Goal: Task Accomplishment & Management: Manage account settings

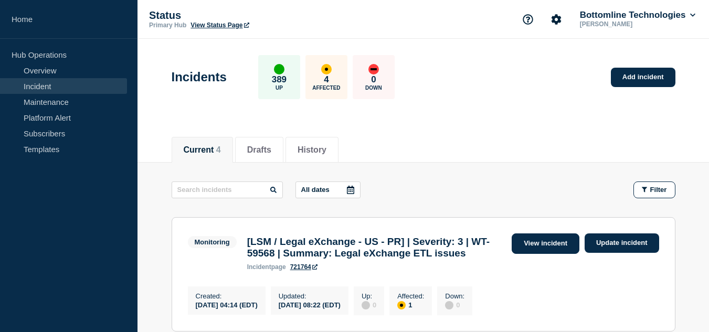
click at [532, 243] on link "View incident" at bounding box center [546, 244] width 68 height 20
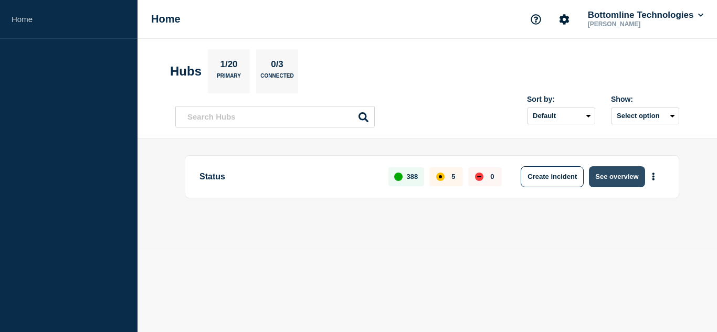
click at [617, 174] on button "See overview" at bounding box center [617, 176] width 56 height 21
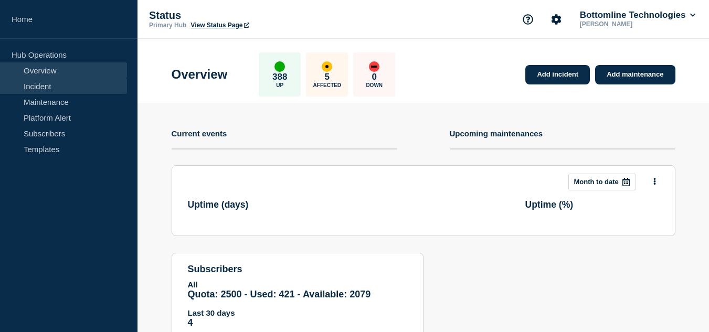
click at [63, 87] on link "Incident" at bounding box center [63, 86] width 127 height 16
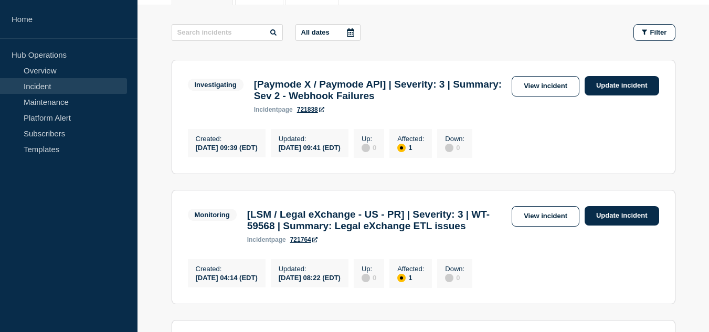
scroll to position [210, 0]
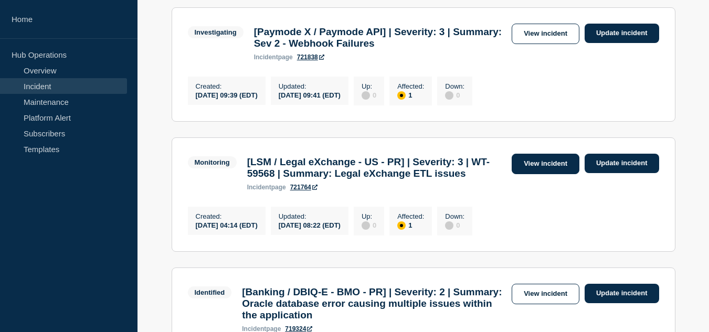
click at [529, 172] on link "View incident" at bounding box center [546, 164] width 68 height 20
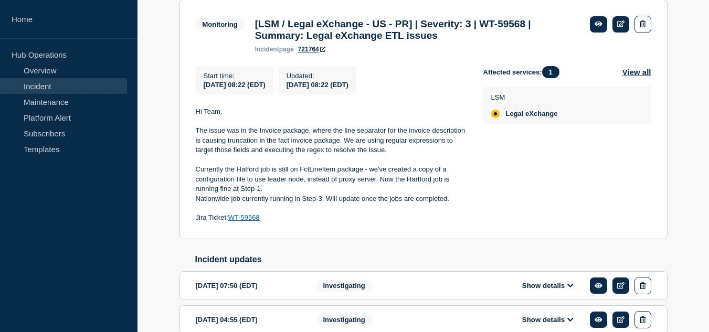
scroll to position [157, 0]
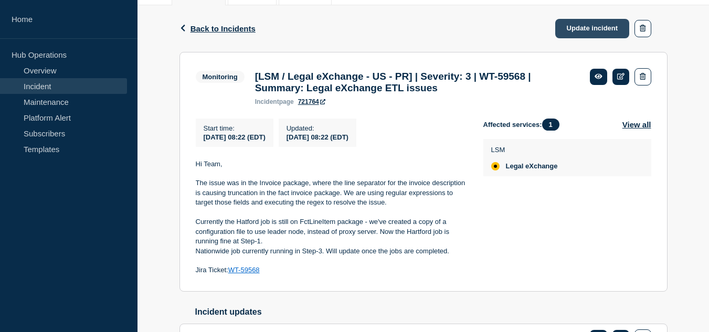
click at [574, 31] on link "Update incident" at bounding box center [592, 28] width 75 height 19
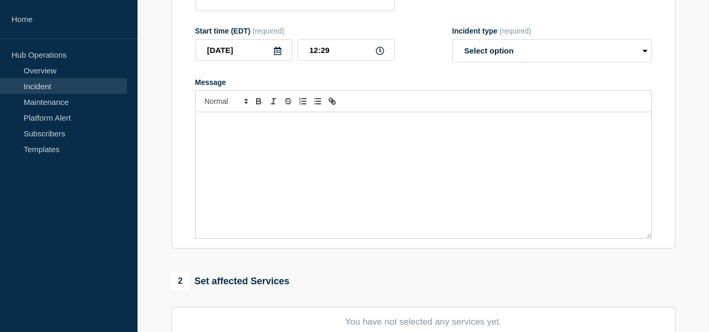
type input "[LSM / Legal eXchange - US - PR] | Severity: 3 | WT-59568 | Summary: Legal eXch…"
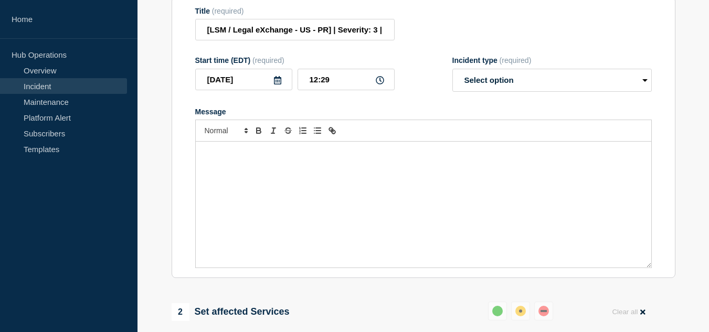
click at [325, 185] on div "Message" at bounding box center [424, 205] width 456 height 126
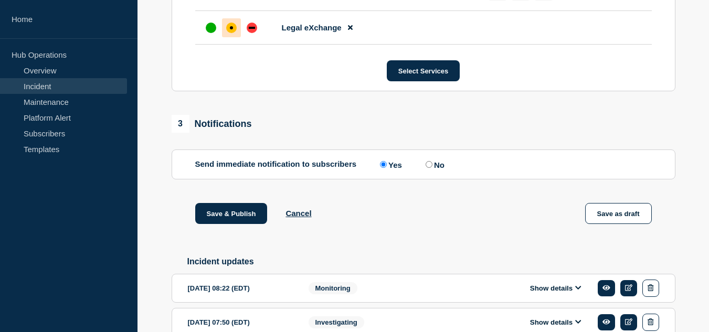
scroll to position [577, 0]
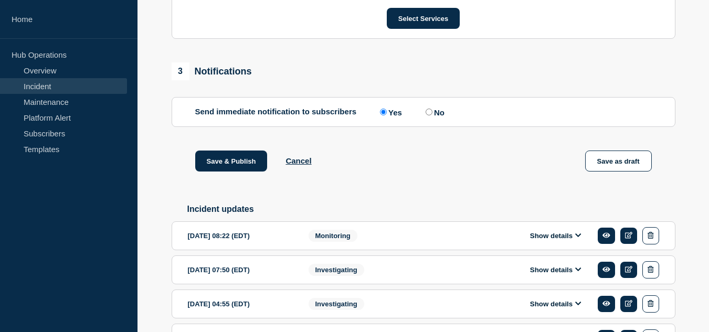
click at [532, 240] on button "Show details" at bounding box center [556, 235] width 58 height 9
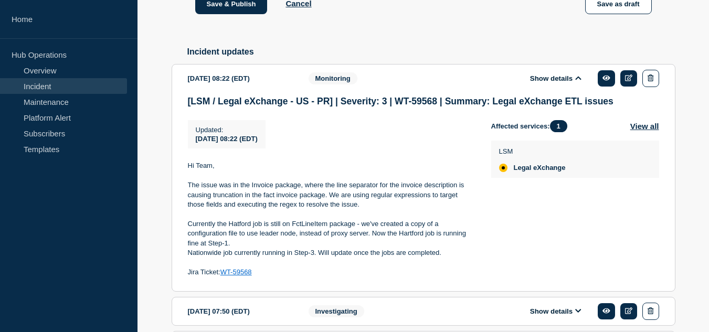
scroll to position [787, 0]
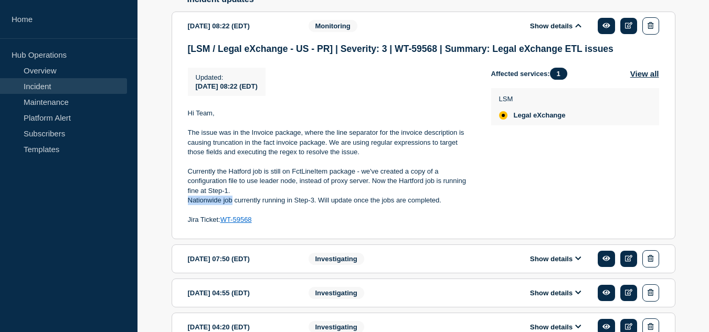
drag, startPoint x: 231, startPoint y: 212, endPoint x: 190, endPoint y: 213, distance: 41.5
click at [190, 205] on p "Nationwide job currently running in Step-3. Will update once the jobs are compl…" at bounding box center [331, 200] width 287 height 9
copy p "Nationwide job"
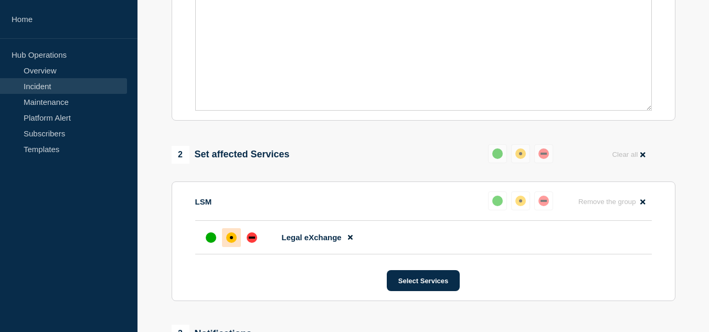
scroll to position [210, 0]
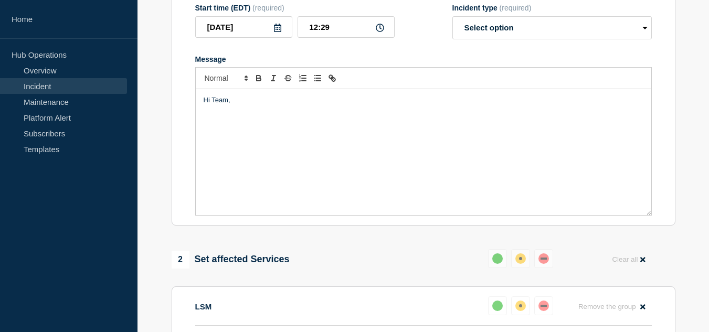
click at [235, 149] on div "Hi Team," at bounding box center [424, 152] width 456 height 126
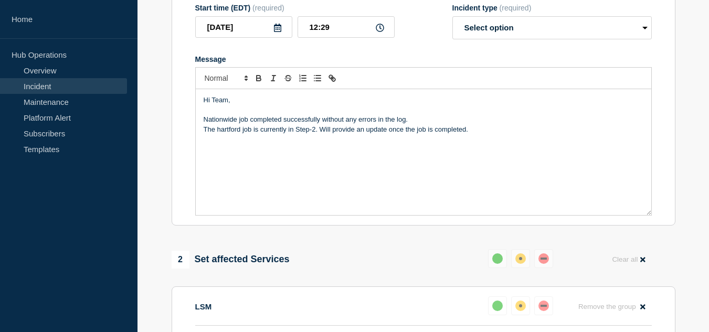
click at [223, 134] on p "The hartford job is currently in Step-2. Will provide an update once the job is…" at bounding box center [424, 129] width 440 height 9
click at [204, 134] on p "The Hartford job is currently in Step-2. Will provide an update once the job is…" at bounding box center [424, 129] width 440 height 9
click at [242, 134] on p "The Hartford job is currently in Step-2. Will provide an update once the job is…" at bounding box center [424, 129] width 440 height 9
click at [245, 134] on p "The Hartford D500510) job is currently in Step-2. Will provide an update once t…" at bounding box center [424, 129] width 440 height 9
click at [354, 134] on p "The Hartford (D500510) job is currently in Step-2. Will provide an update once …" at bounding box center [424, 129] width 440 height 9
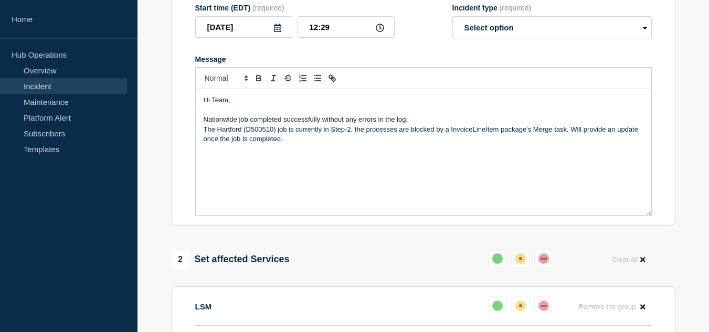
click at [356, 137] on p "The Hartford (D500510) job is currently in Step-2. the processes are blocked by…" at bounding box center [424, 134] width 440 height 19
click at [572, 140] on p "The Hartford (D500510) job is currently in Step-2. The processes are blocked by…" at bounding box center [424, 134] width 440 height 19
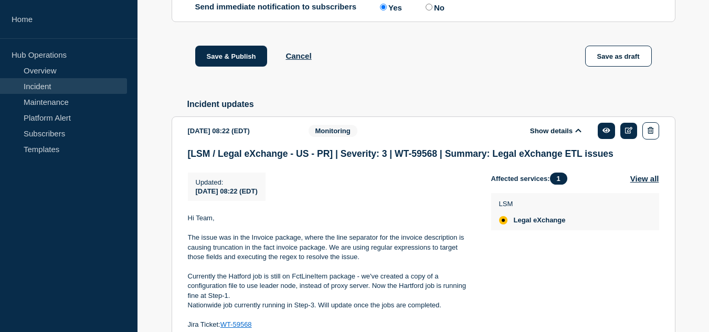
scroll to position [840, 0]
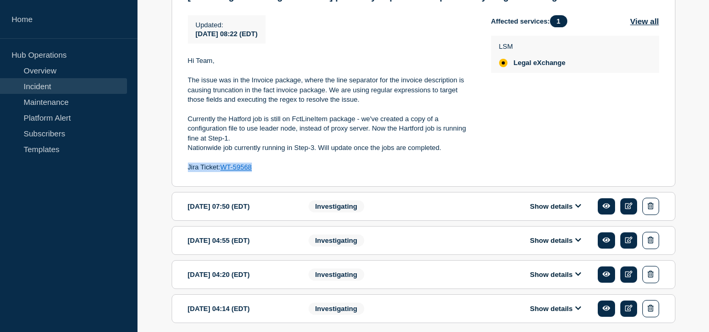
drag, startPoint x: 260, startPoint y: 178, endPoint x: 187, endPoint y: 176, distance: 73.0
click at [187, 176] on section "2025-09-23 08:22 (EDT) Show details Monitoring [LSM / Legal eXchange - US - PR]…" at bounding box center [424, 73] width 504 height 228
copy p "Jira Ticket: WT-59568"
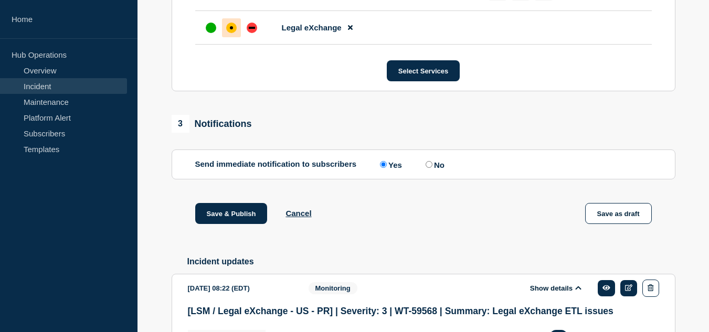
scroll to position [315, 0]
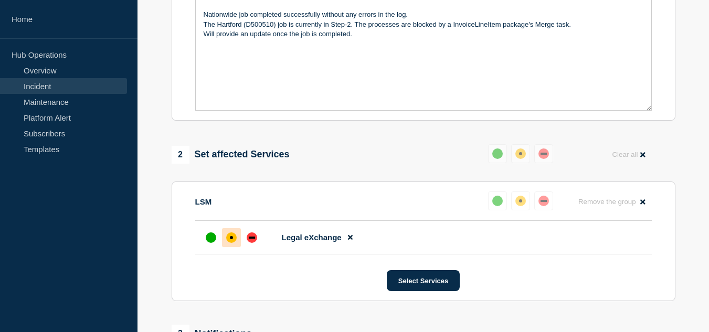
click at [257, 78] on div "Hi Team, Nationwide job completed successfully without any errors in the log. T…" at bounding box center [424, 47] width 456 height 126
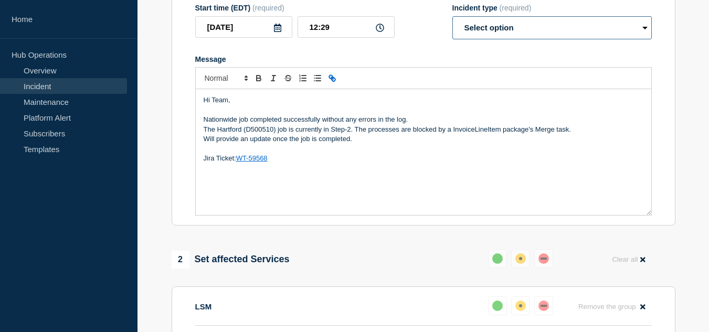
click at [524, 39] on select "Select option Investigating Identified Monitoring Resolved" at bounding box center [551, 27] width 199 height 23
select select "monitoring"
click at [452, 24] on select "Select option Investigating Identified Monitoring Resolved" at bounding box center [551, 27] width 199 height 23
click at [330, 134] on p "The Hartford (D500510) job is currently in Step-2. The processes are blocked by…" at bounding box center [424, 129] width 440 height 9
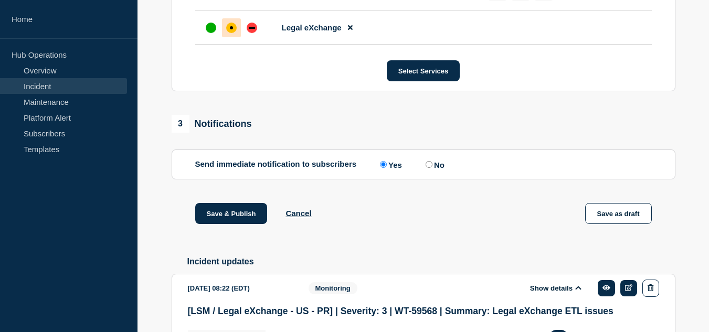
scroll to position [630, 0]
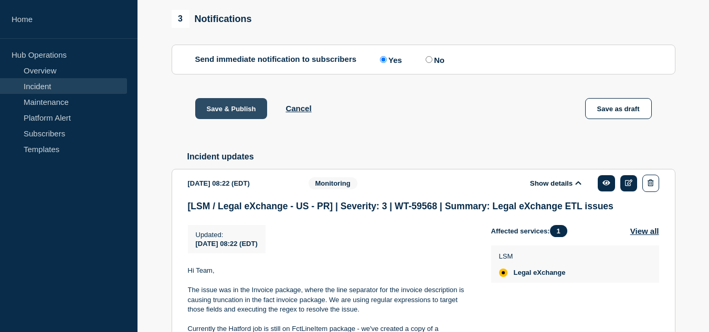
click at [233, 119] on button "Save & Publish" at bounding box center [231, 108] width 72 height 21
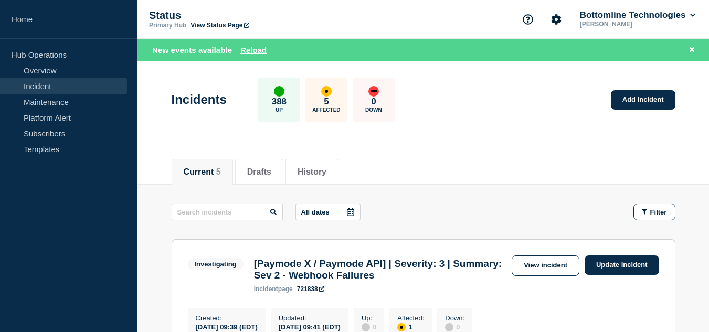
scroll to position [105, 0]
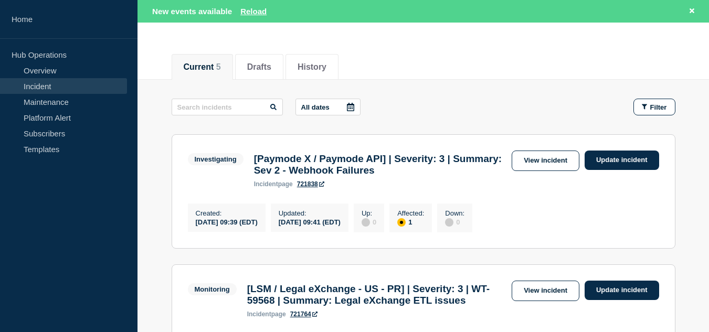
click at [107, 209] on aside "Home Hub Operations Overview Incident Maintenance Platform Alert Subscribers Te…" at bounding box center [68, 166] width 137 height 332
